Goal: Find specific page/section: Find specific page/section

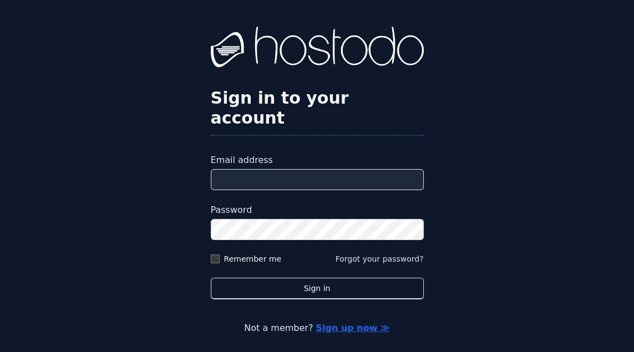
click at [281, 189] on input "Email address" at bounding box center [317, 179] width 213 height 21
click at [249, 217] on label "Password" at bounding box center [317, 210] width 213 height 13
click at [232, 190] on input "Email address" at bounding box center [317, 179] width 213 height 21
click at [253, 188] on input "Email address" at bounding box center [317, 179] width 213 height 21
type input "**********"
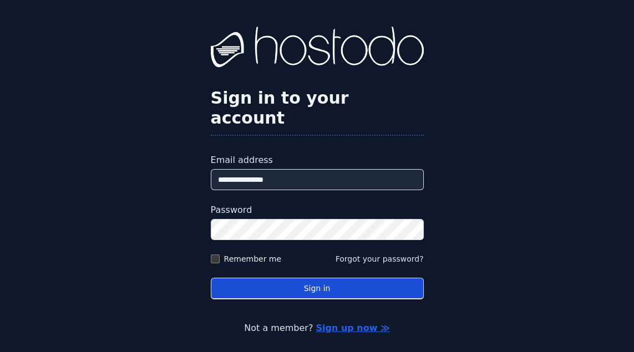
click at [290, 300] on button "Sign in" at bounding box center [317, 289] width 213 height 22
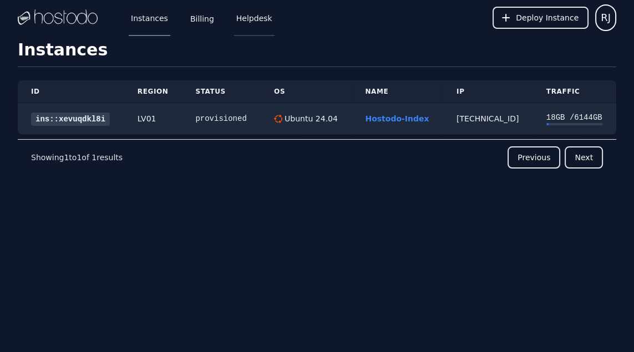
click at [263, 18] on link "Helpdesk" at bounding box center [254, 17] width 41 height 37
